Goal: Task Accomplishment & Management: Complete application form

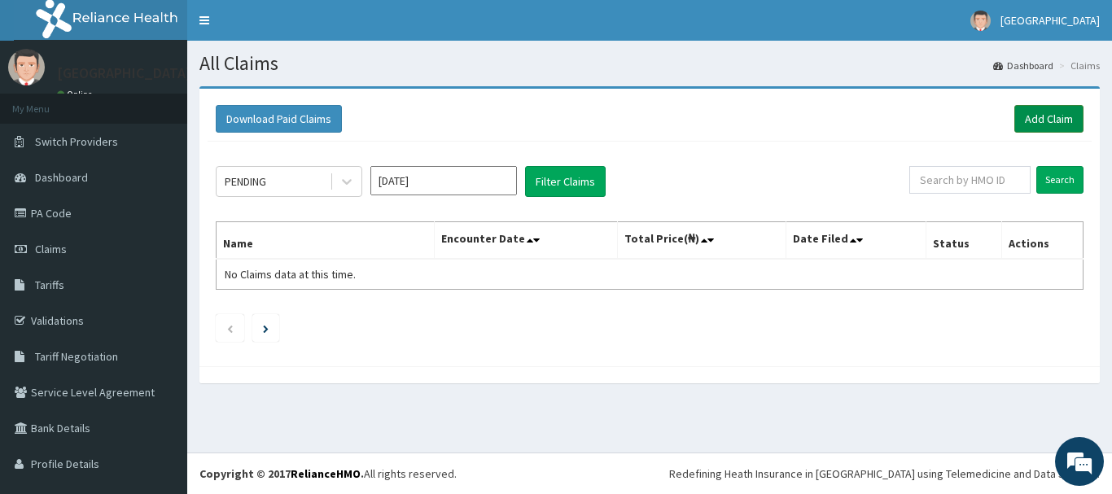
click at [1052, 115] on link "Add Claim" at bounding box center [1048, 119] width 69 height 28
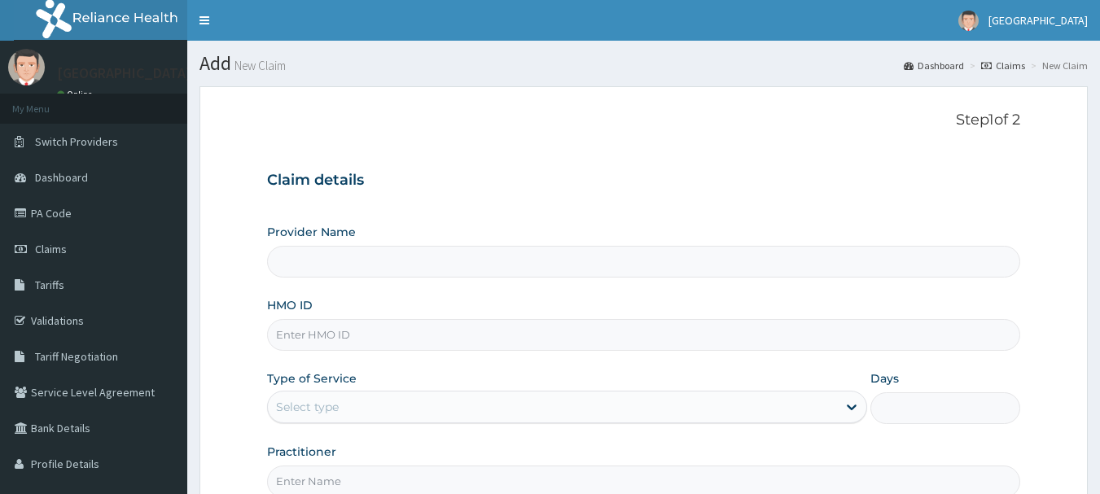
type input "[GEOGRAPHIC_DATA]"
click at [374, 336] on input "HMO ID" at bounding box center [644, 335] width 754 height 32
type input "I"
click at [327, 335] on input "OMI/10012/A" at bounding box center [644, 335] width 754 height 32
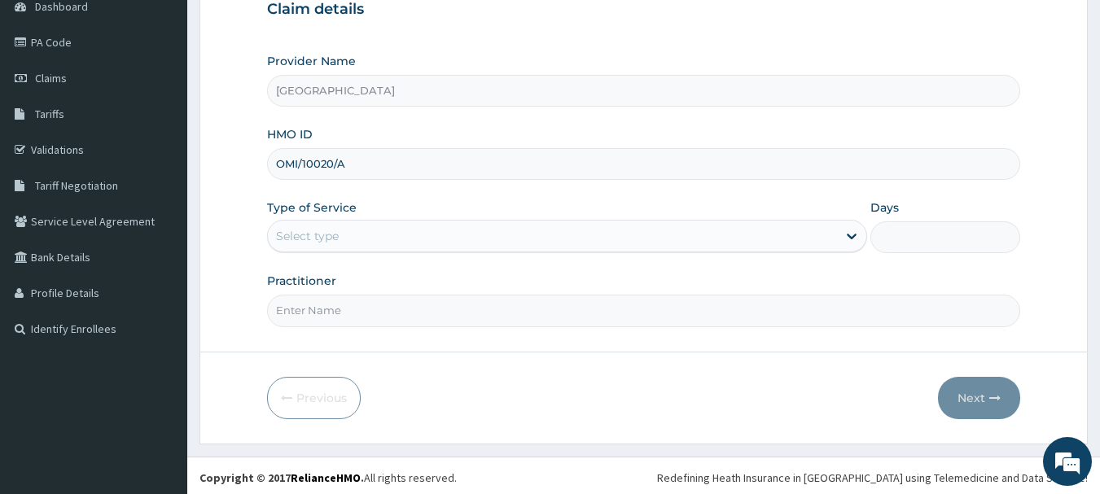
scroll to position [175, 0]
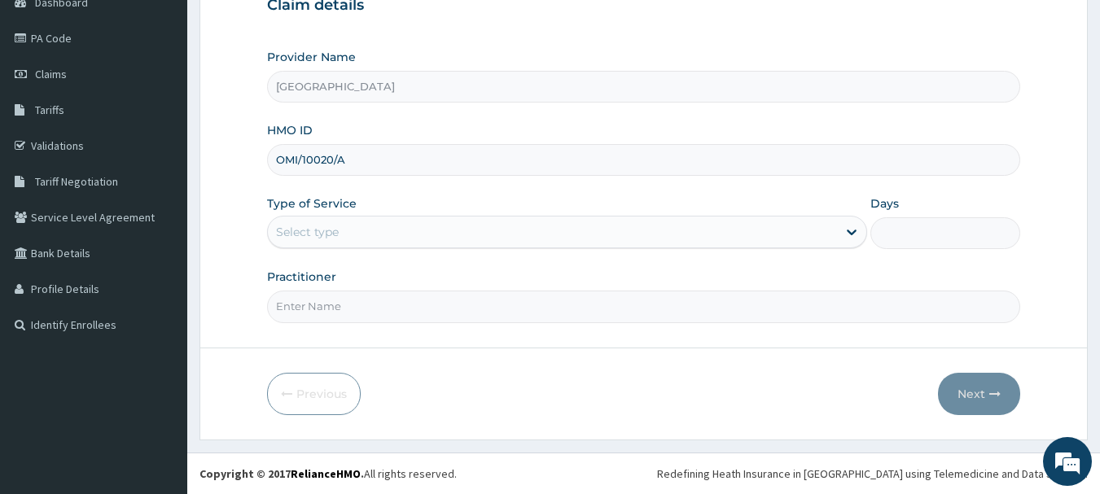
type input "OMI/10020/A"
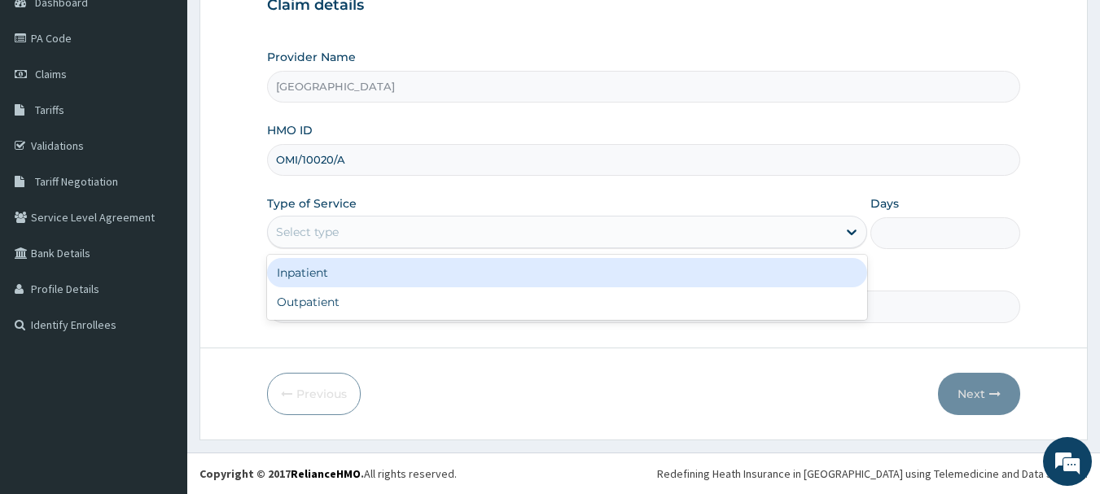
click at [501, 226] on div "Select type" at bounding box center [552, 232] width 569 height 26
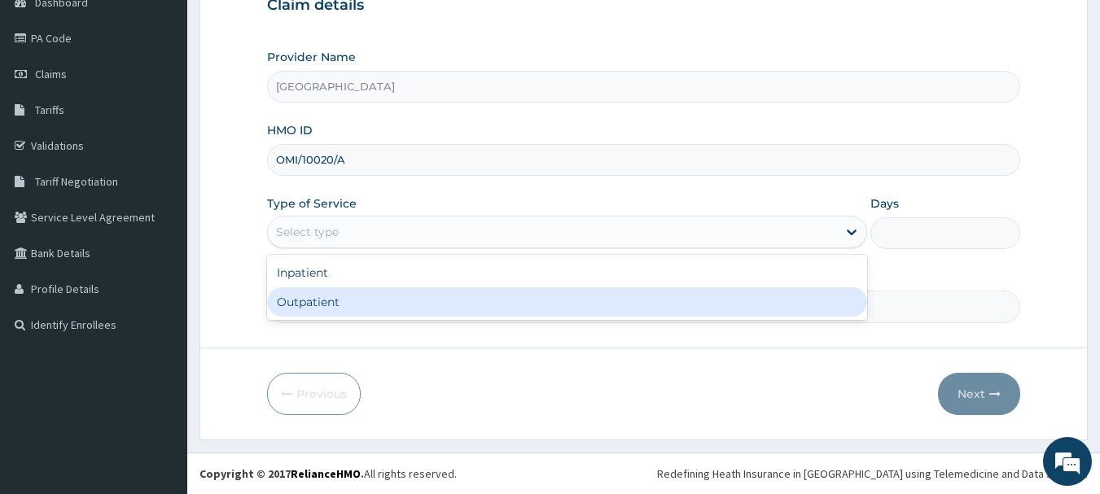
click at [462, 300] on div "Outpatient" at bounding box center [567, 301] width 600 height 29
type input "1"
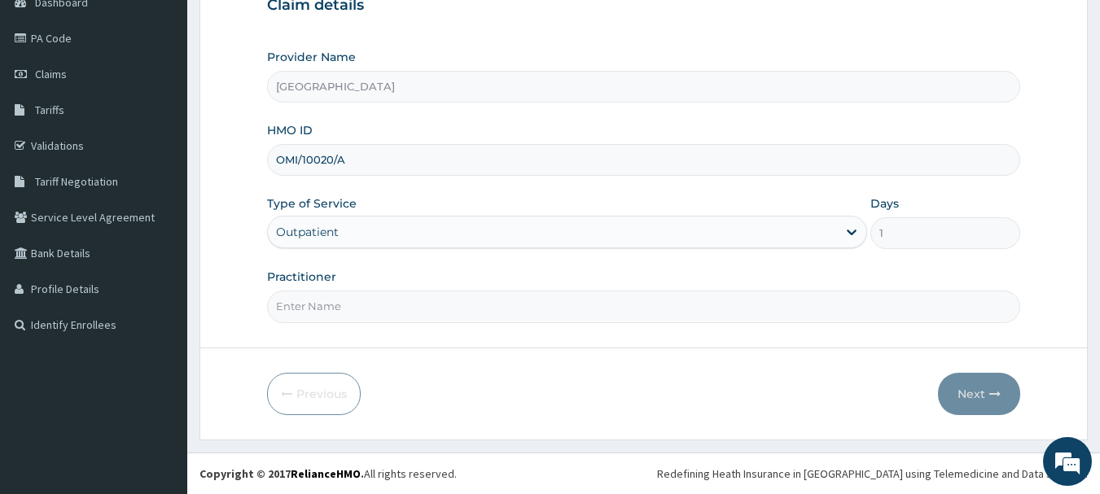
click at [491, 308] on input "Practitioner" at bounding box center [644, 307] width 754 height 32
type input "[PERSON_NAME]"
click at [976, 389] on button "Next" at bounding box center [979, 394] width 82 height 42
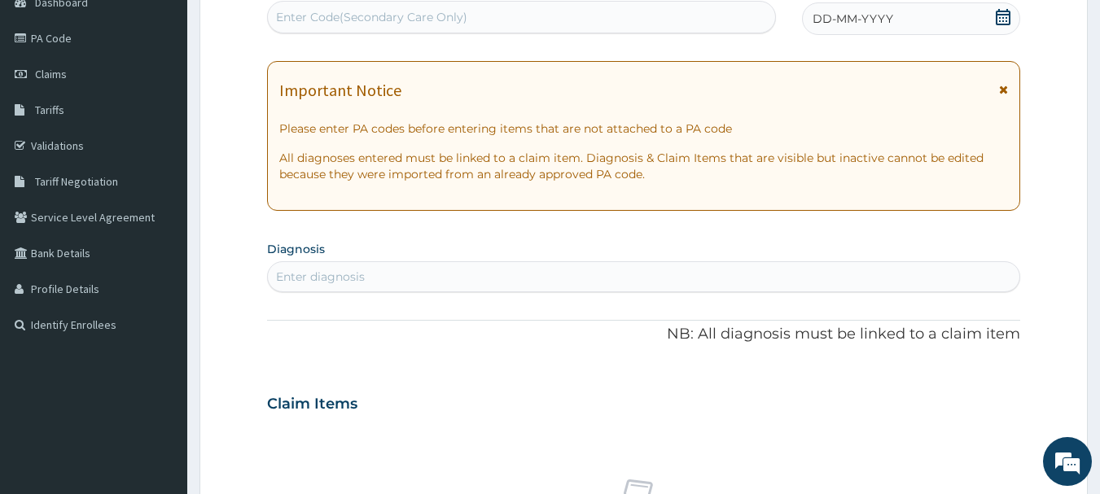
click at [398, 265] on div "Enter diagnosis" at bounding box center [644, 277] width 752 height 26
type input "PLASM"
